Goal: Transaction & Acquisition: Download file/media

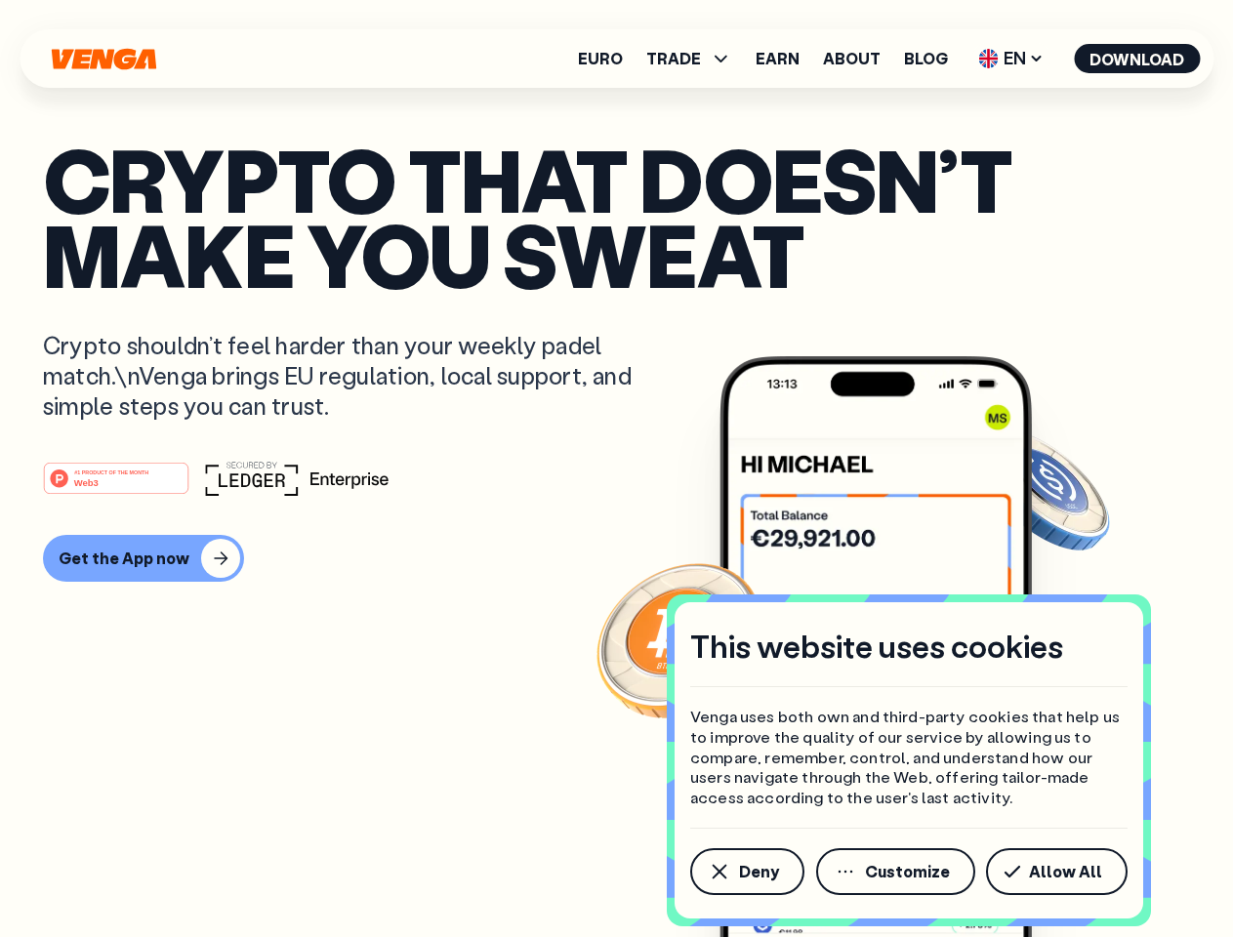
click at [616, 468] on div "#1 PRODUCT OF THE MONTH Web3" at bounding box center [616, 478] width 1147 height 35
click at [746, 872] on span "Deny" at bounding box center [759, 872] width 40 height 16
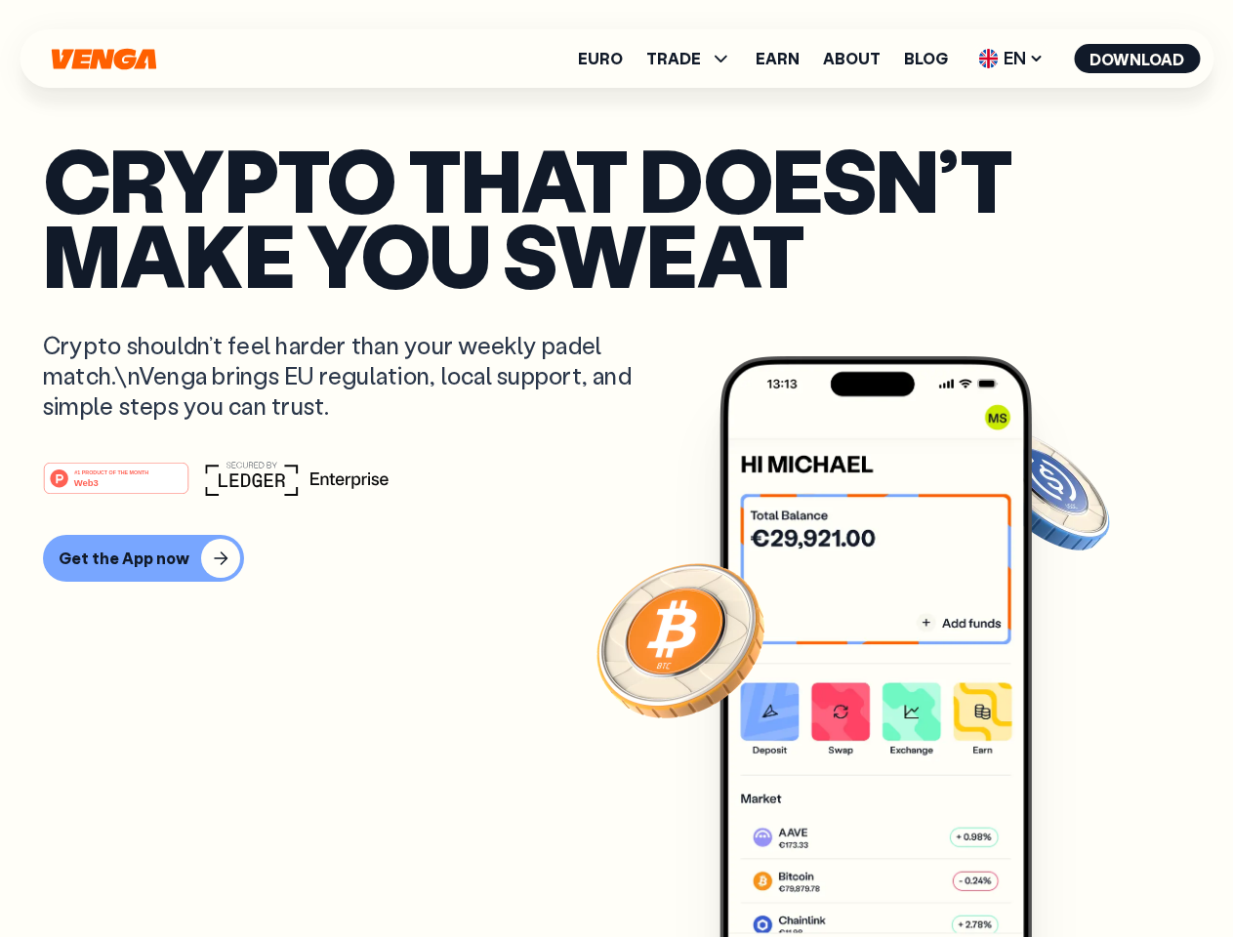
click at [897, 872] on img at bounding box center [875, 683] width 312 height 654
click at [1060, 872] on article "Crypto that doesn’t make you sweat Crypto shouldn’t feel harder than your weekl…" at bounding box center [616, 508] width 1147 height 732
click at [695, 59] on span "TRADE" at bounding box center [673, 59] width 55 height 16
click at [1011, 59] on span "EN" at bounding box center [1010, 58] width 79 height 31
click at [1137, 59] on button "Download" at bounding box center [1137, 58] width 126 height 29
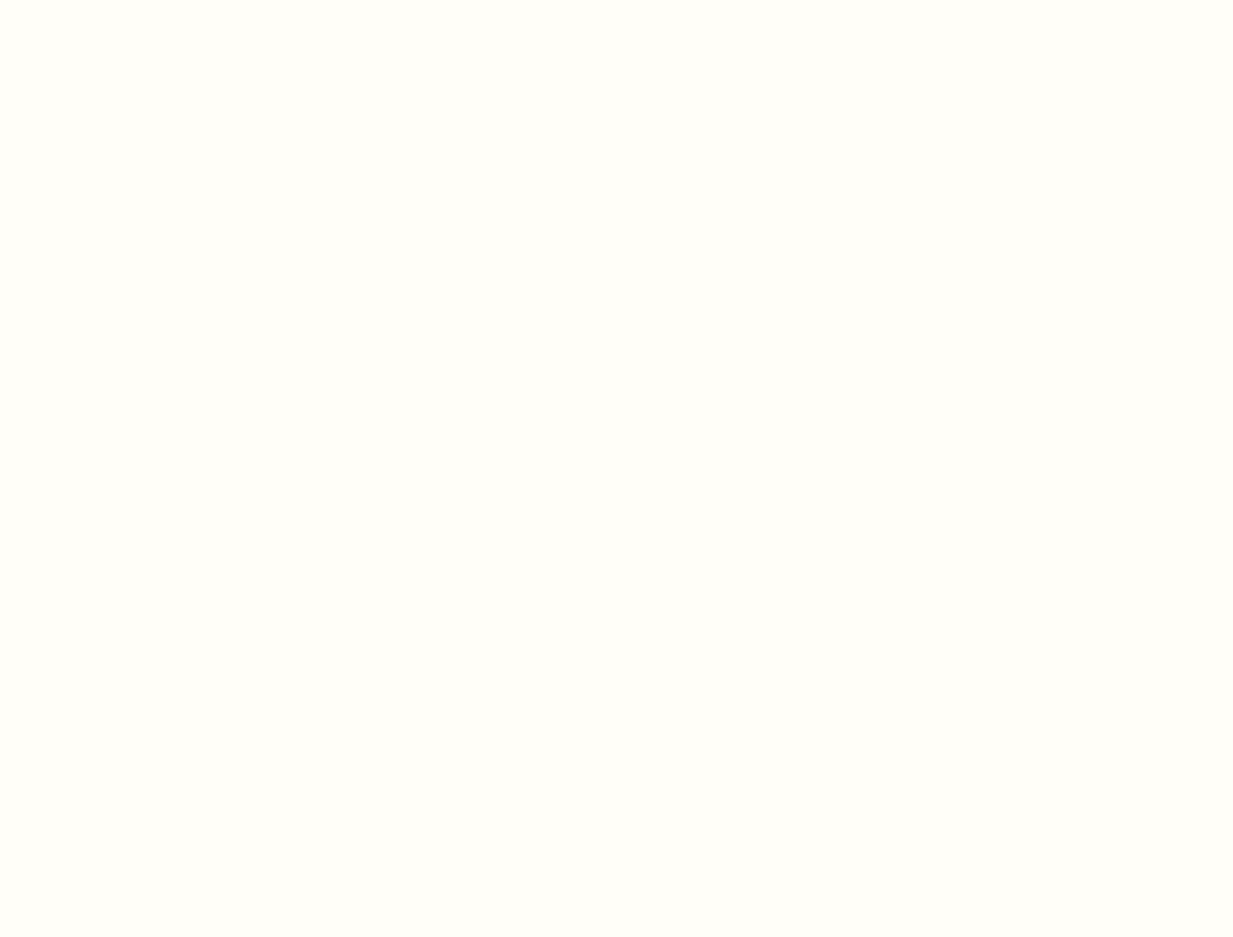
click at [141, 0] on html "This website uses cookies Venga uses both own and third-party cookies that help…" at bounding box center [616, 0] width 1233 height 0
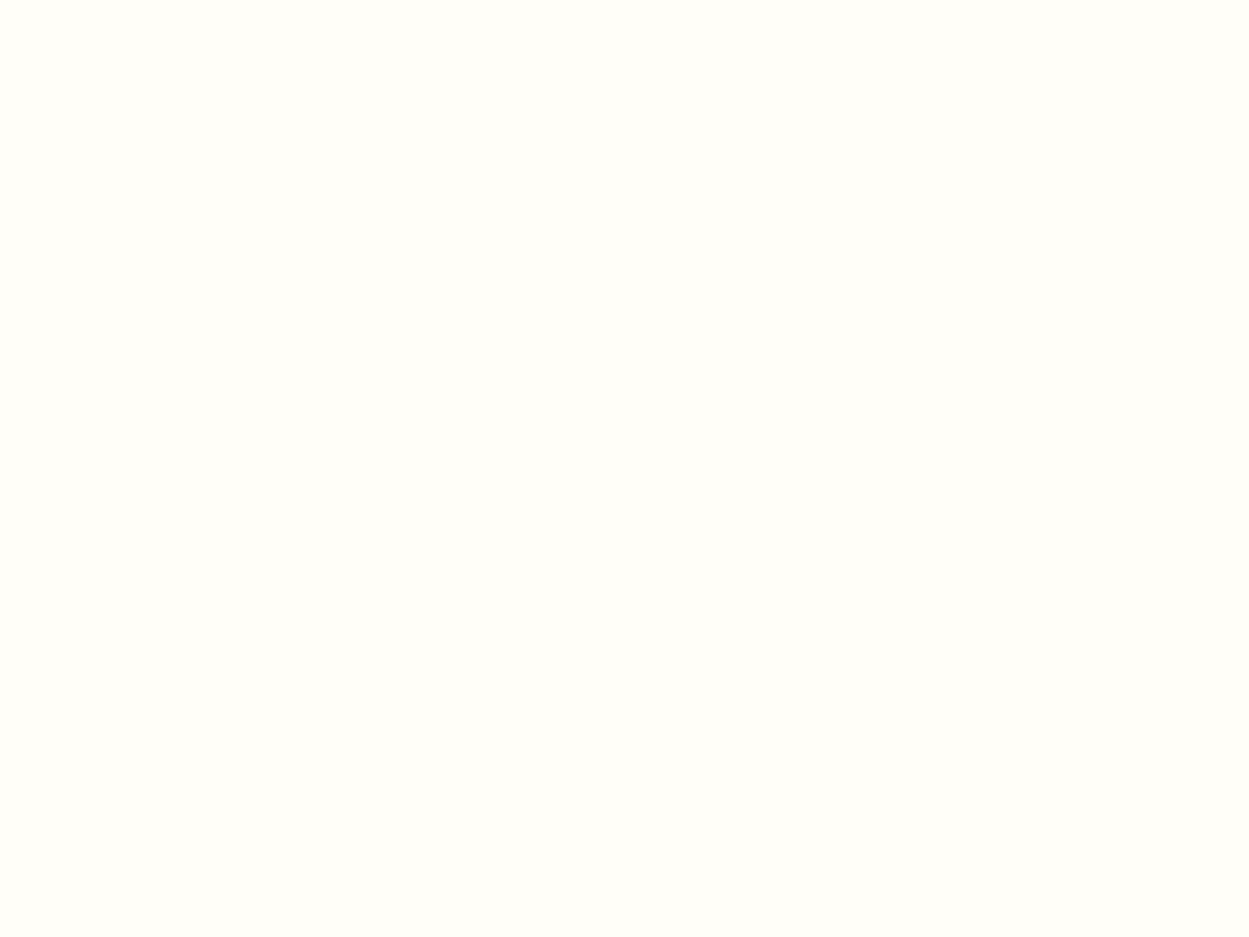
click at [119, 0] on html "This website uses cookies Venga uses both own and third-party cookies that help…" at bounding box center [624, 0] width 1249 height 0
